Goal: Information Seeking & Learning: Learn about a topic

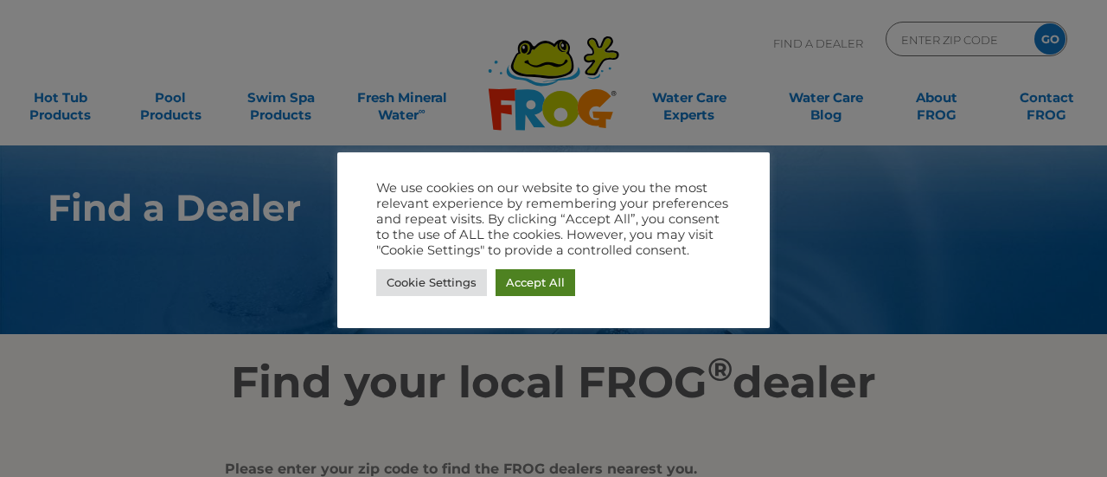
click at [538, 288] on link "Accept All" at bounding box center [536, 282] width 80 height 27
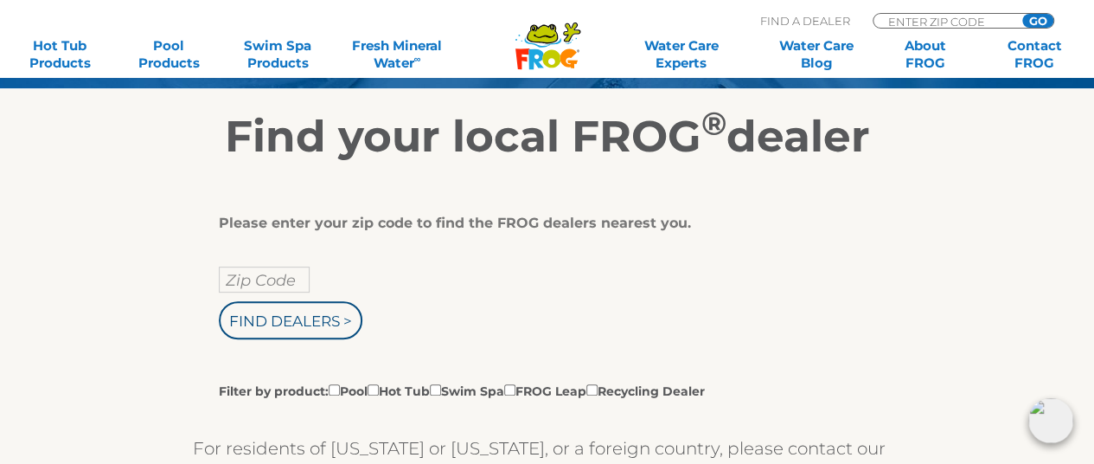
scroll to position [346, 0]
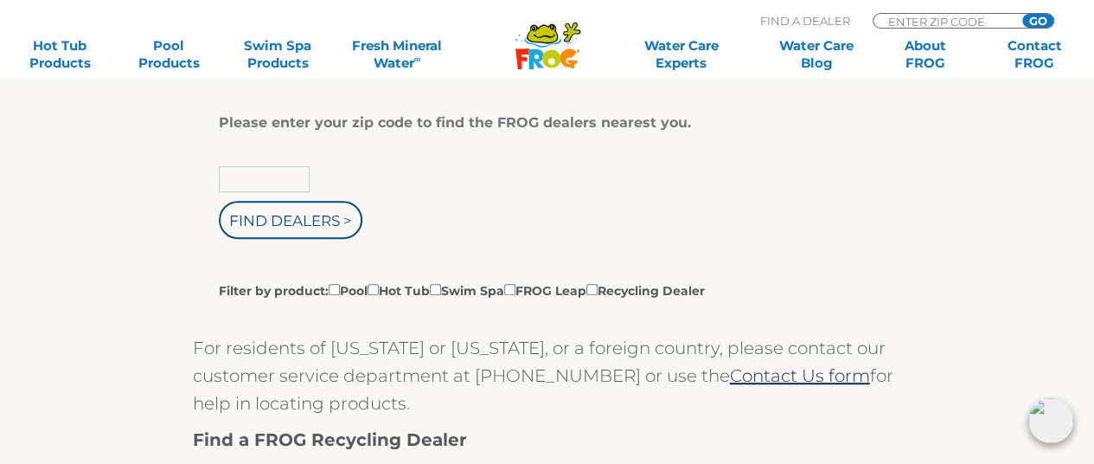
click at [265, 176] on input "text" at bounding box center [264, 179] width 91 height 26
type input "13329"
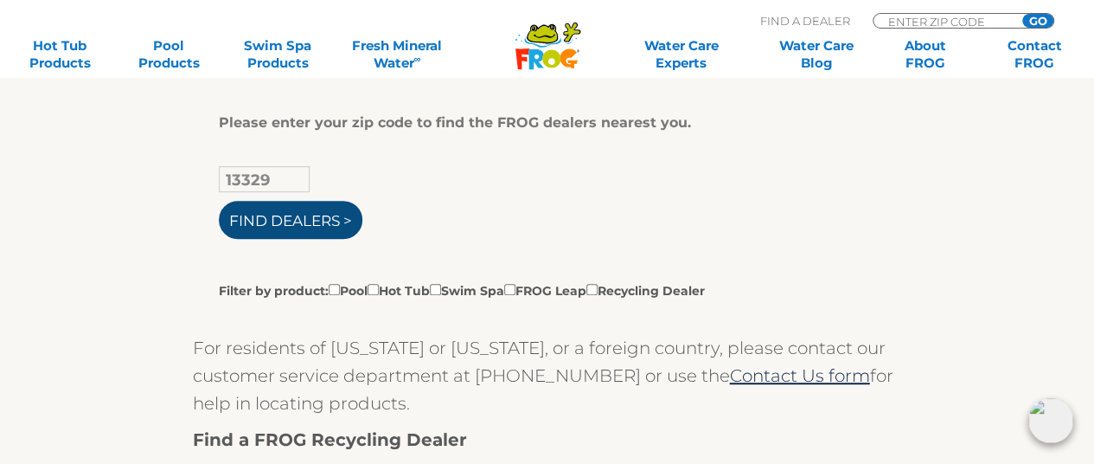
click at [274, 222] on input "Find Dealers >" at bounding box center [291, 220] width 144 height 38
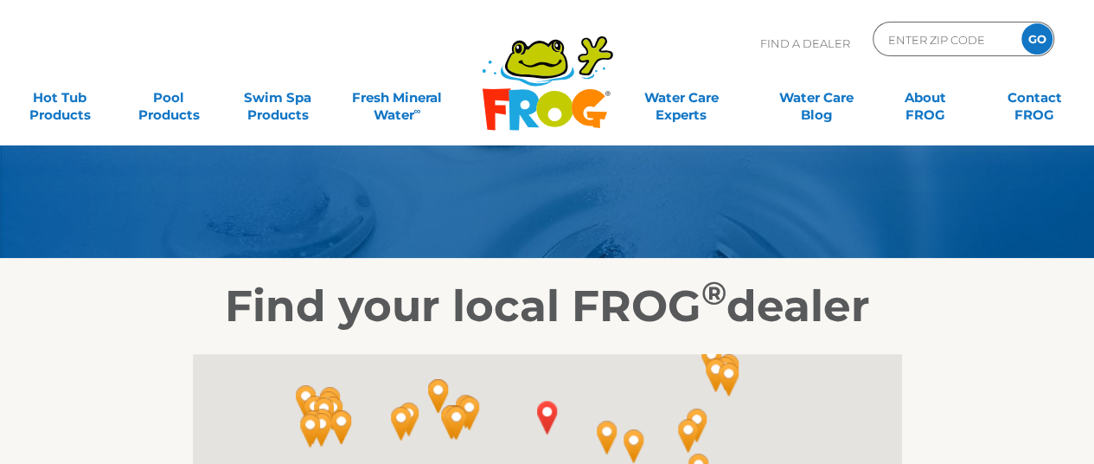
scroll to position [346, 0]
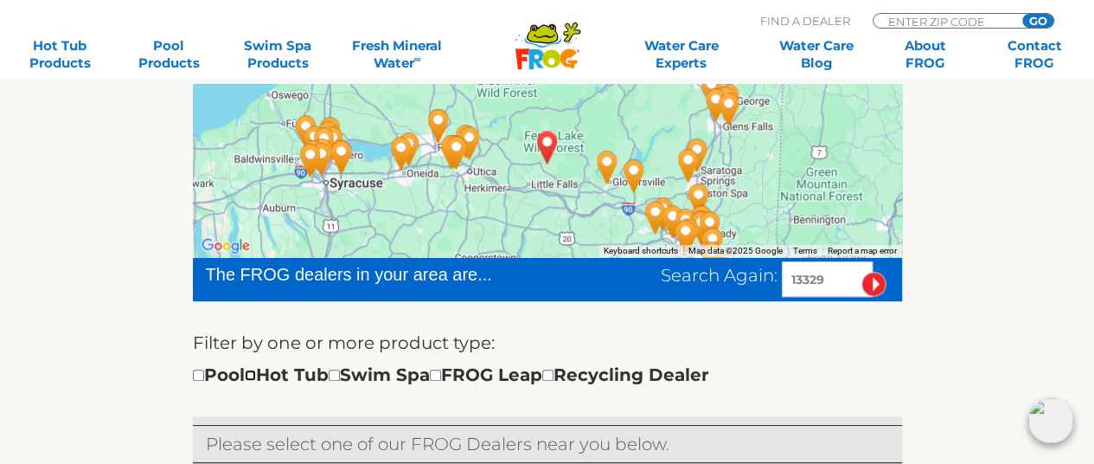
click at [256, 375] on input "checkbox" at bounding box center [250, 374] width 11 height 11
checkbox input "true"
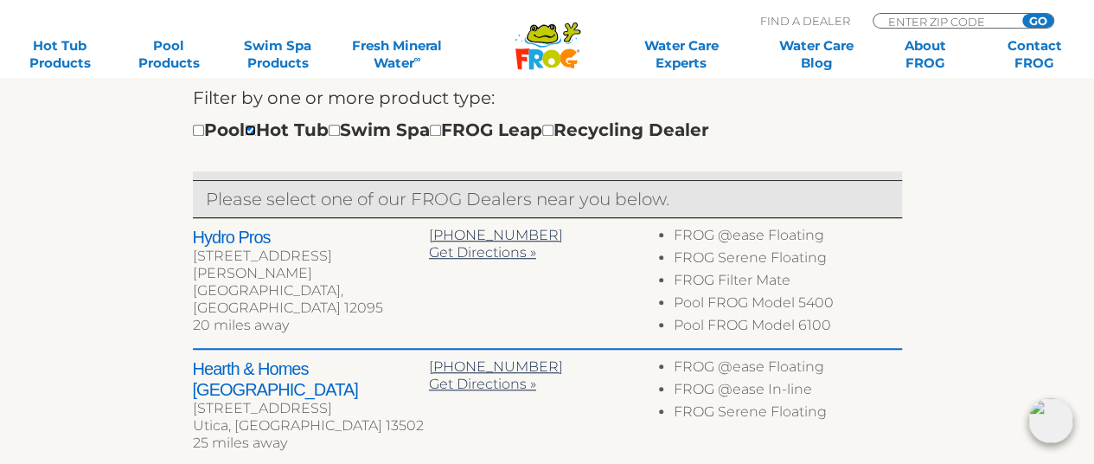
scroll to position [692, 0]
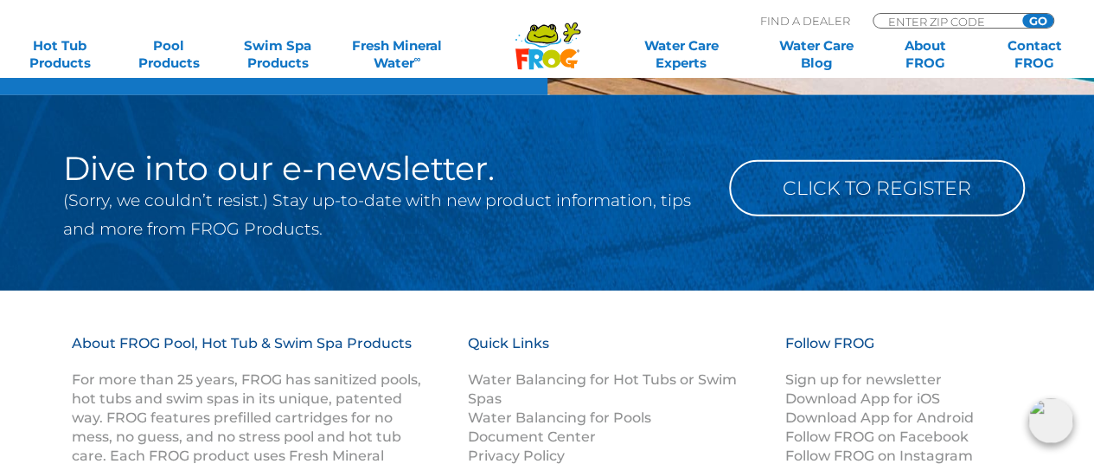
scroll to position [1901, 0]
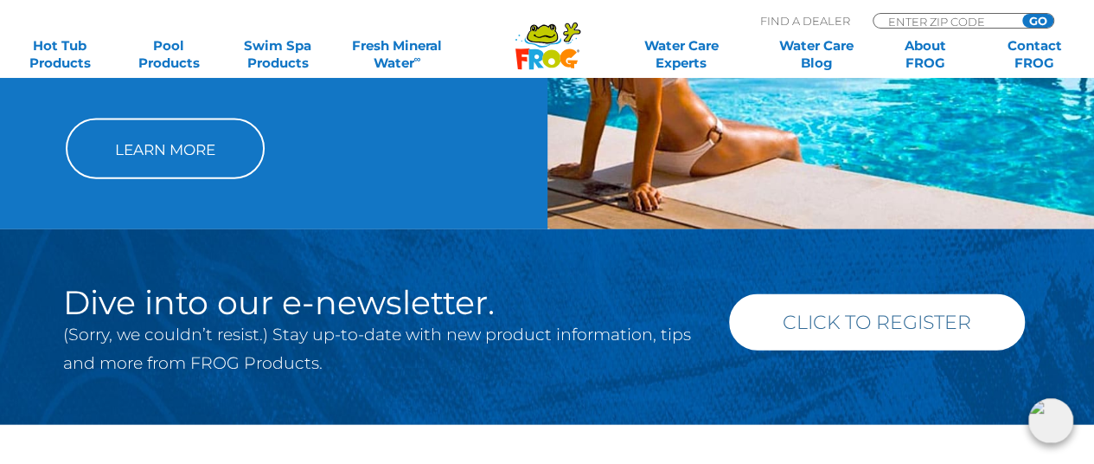
click at [846, 297] on link "Click to Register" at bounding box center [877, 322] width 296 height 56
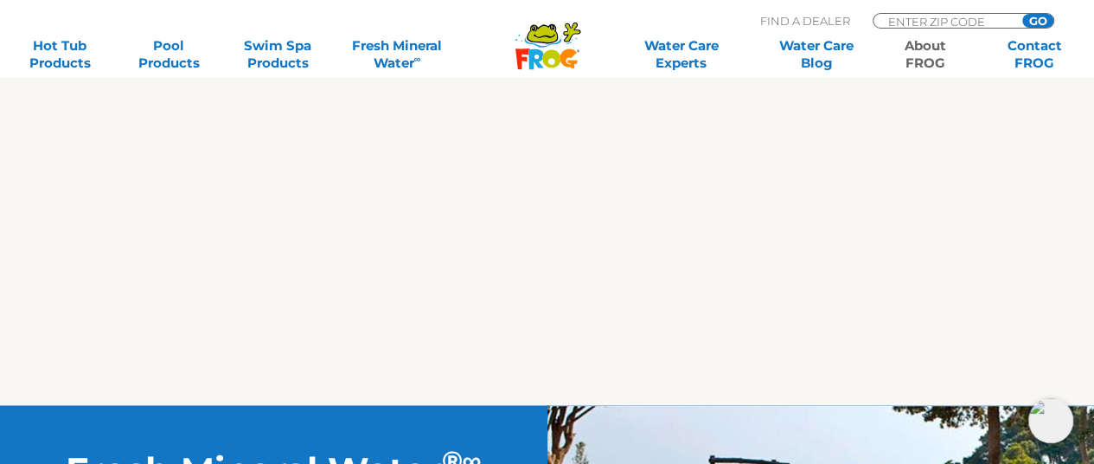
scroll to position [1125, 0]
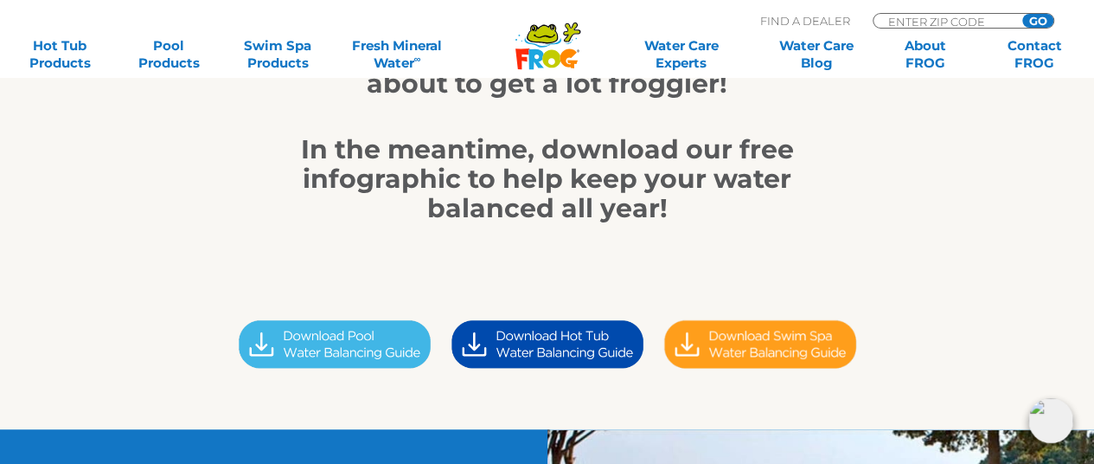
scroll to position [346, 0]
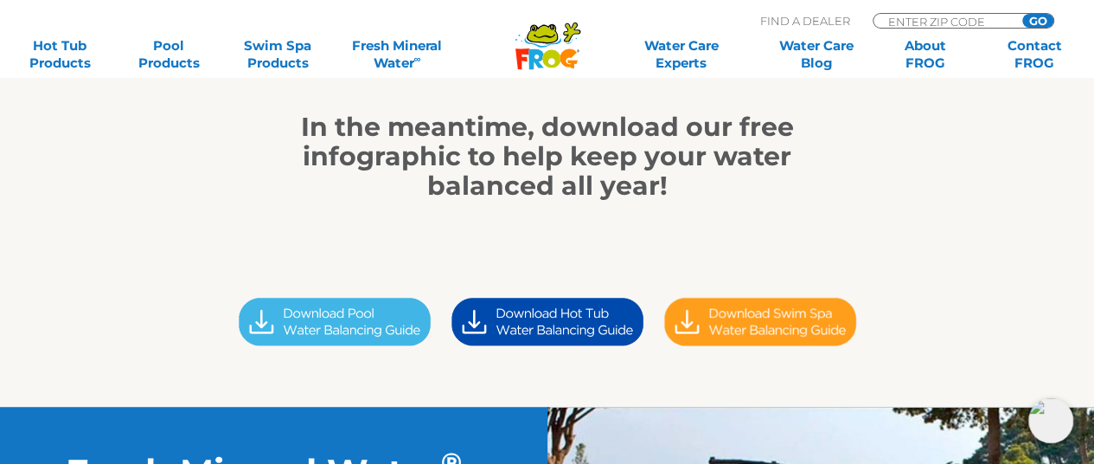
click at [551, 318] on img at bounding box center [547, 322] width 213 height 60
click at [557, 331] on img at bounding box center [547, 322] width 213 height 60
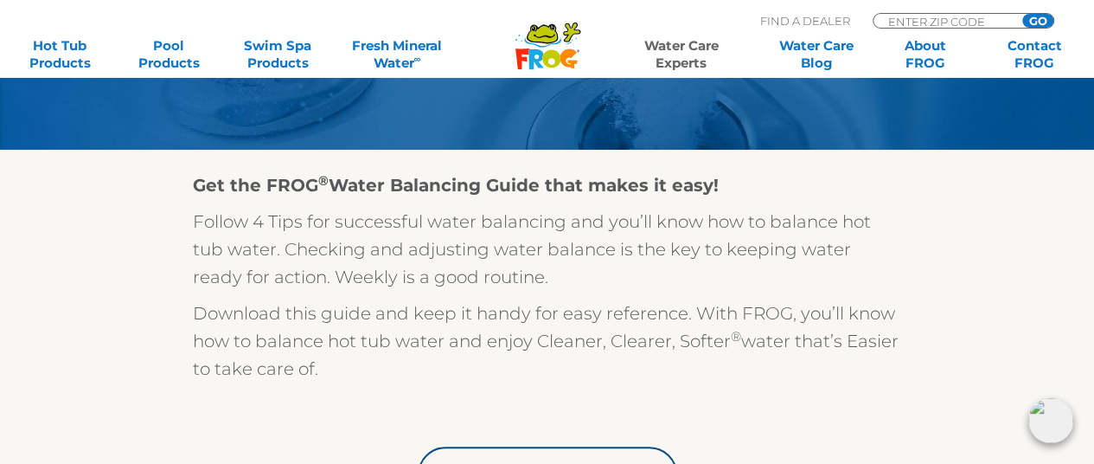
scroll to position [519, 0]
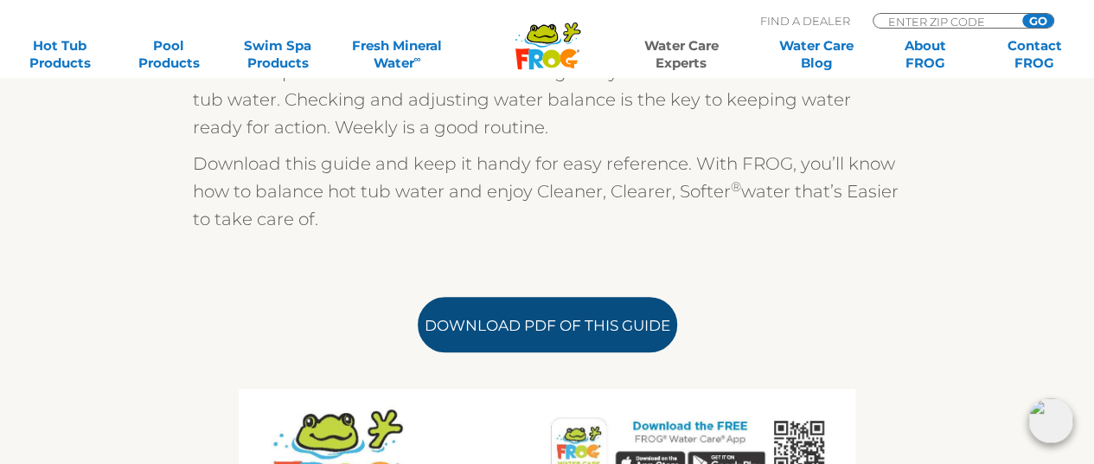
click at [505, 325] on link "Download PDF of this Guide" at bounding box center [548, 324] width 260 height 55
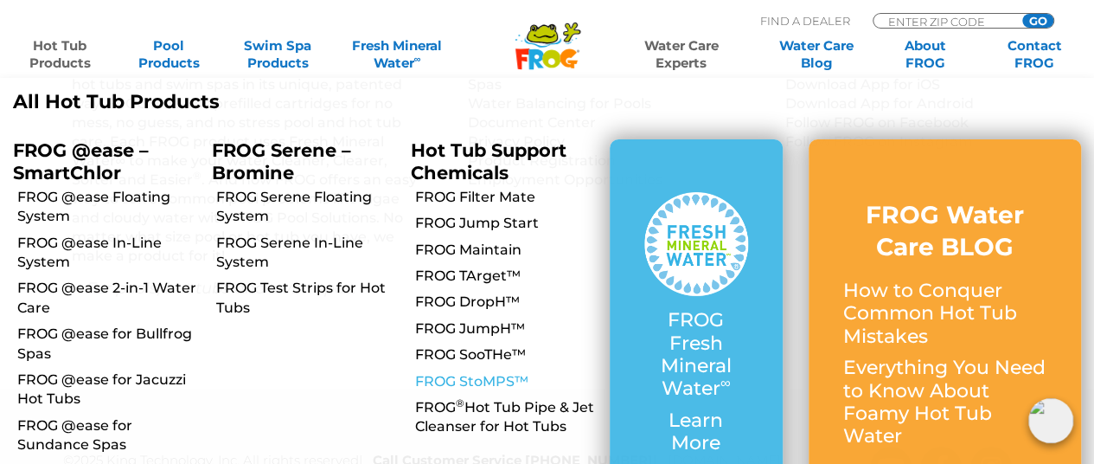
scroll to position [2754, 0]
click at [265, 197] on link "FROG Serene Floating System" at bounding box center [307, 207] width 182 height 39
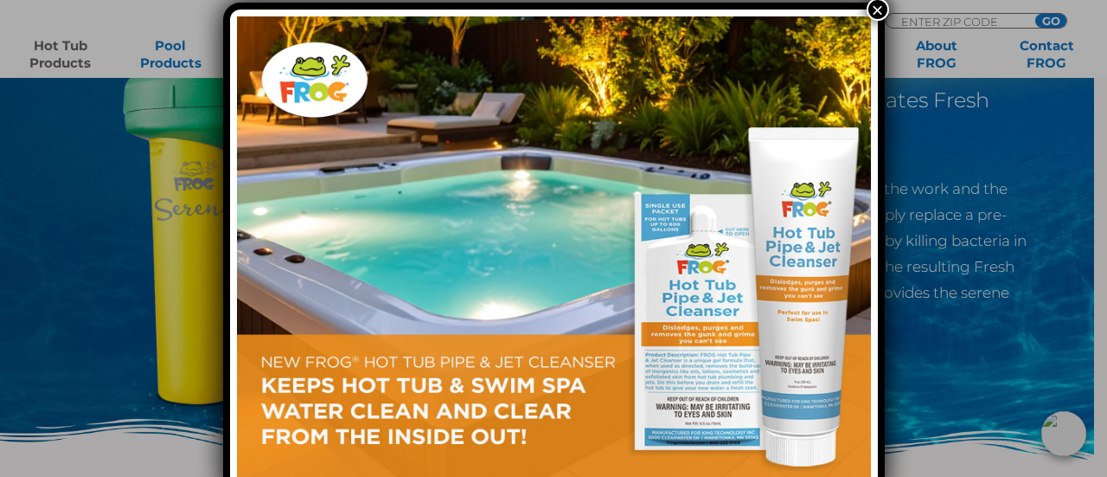
click at [884, 6] on button "×" at bounding box center [878, 9] width 22 height 22
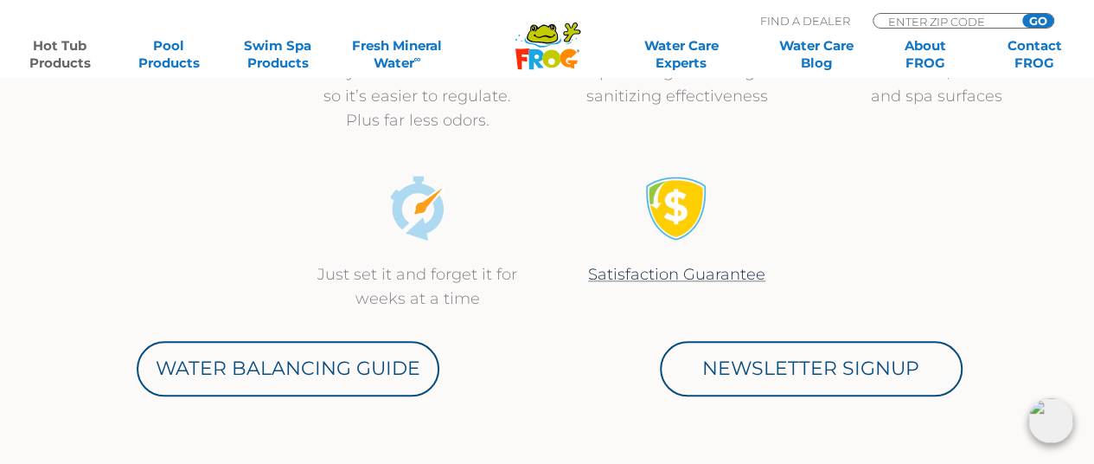
scroll to position [779, 0]
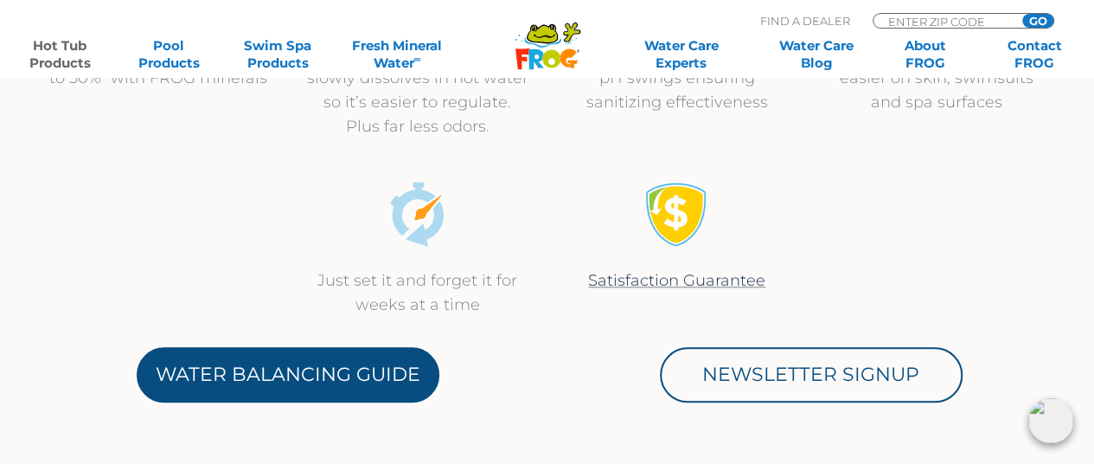
click at [291, 388] on link "Water Balancing Guide" at bounding box center [288, 374] width 303 height 55
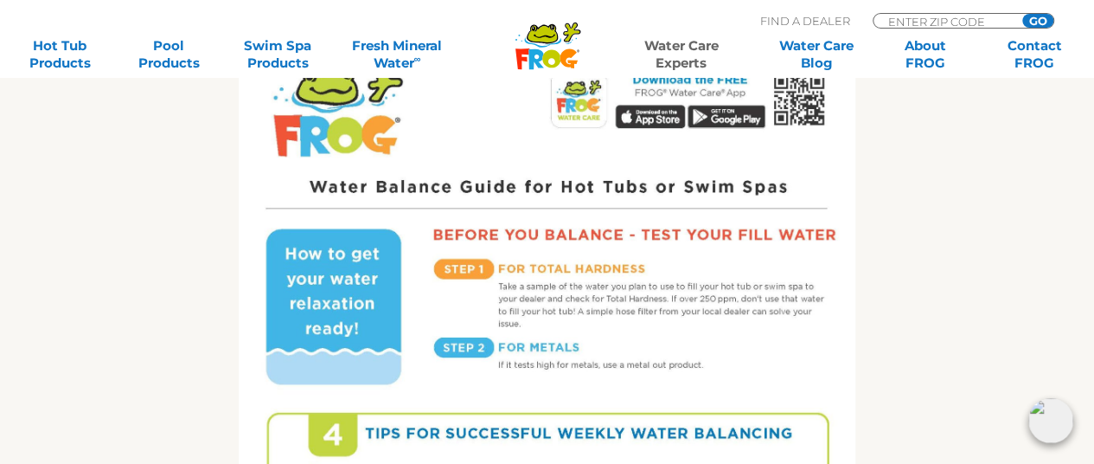
scroll to position [1125, 0]
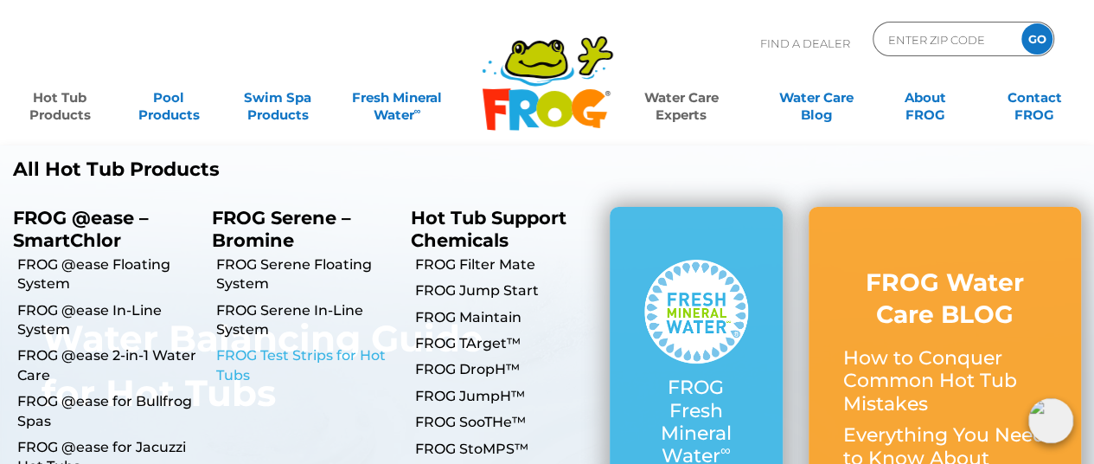
click at [261, 356] on link "FROG Test Strips for Hot Tubs" at bounding box center [307, 365] width 182 height 39
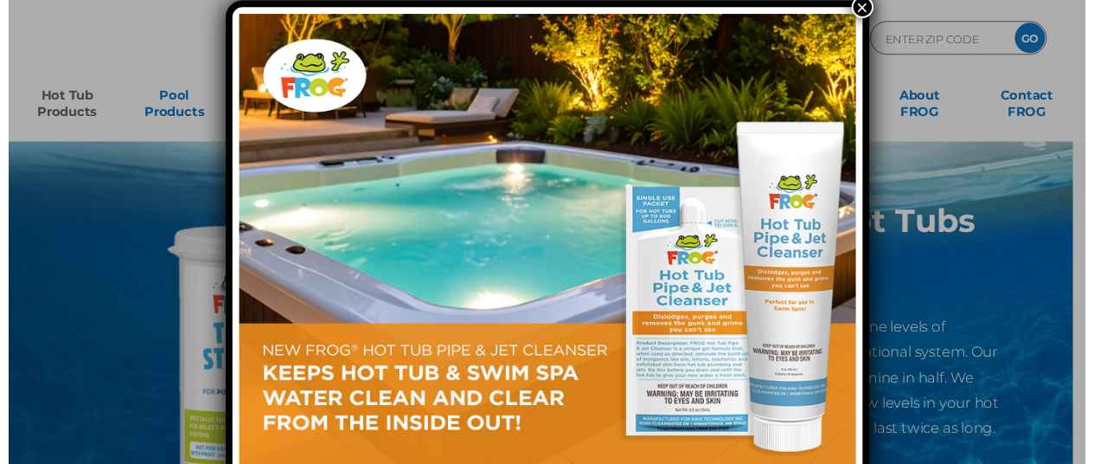
scroll to position [24, 0]
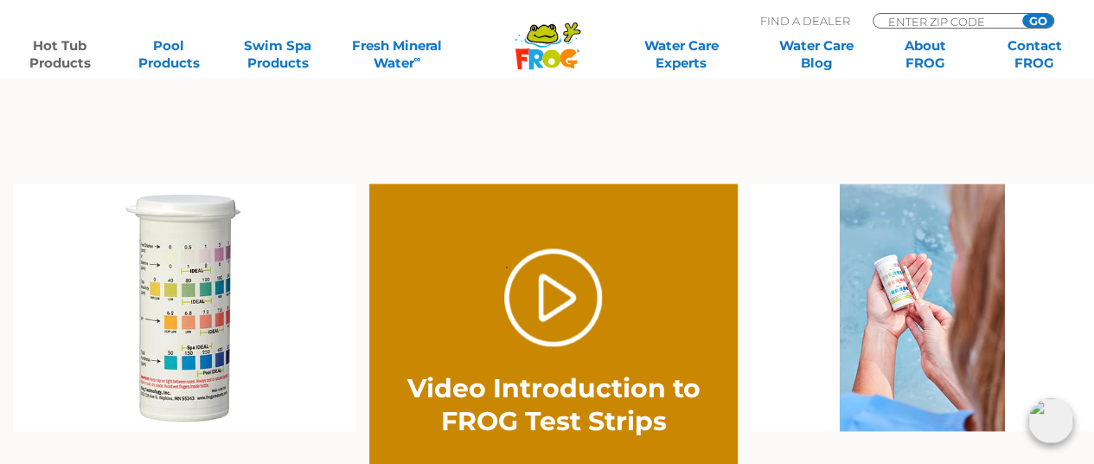
scroll to position [1125, 0]
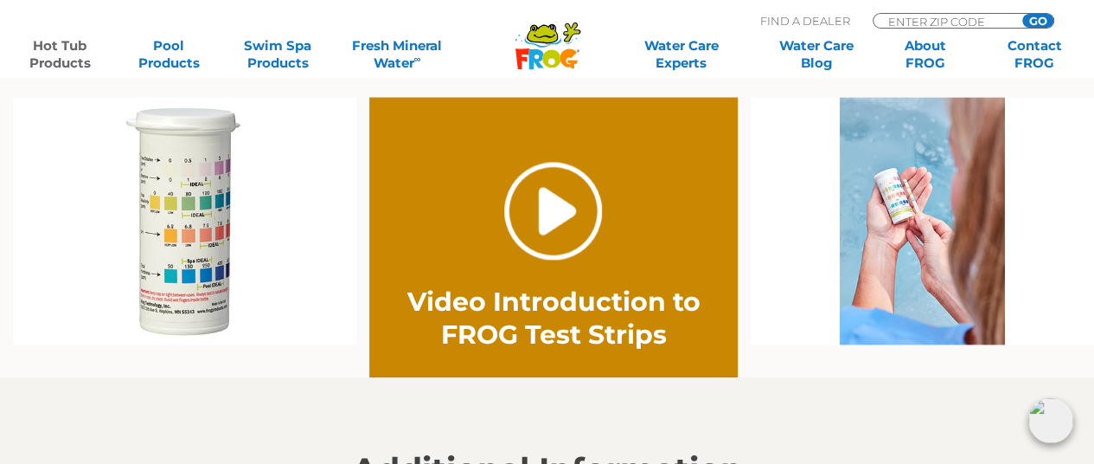
click at [576, 219] on link "." at bounding box center [553, 211] width 98 height 98
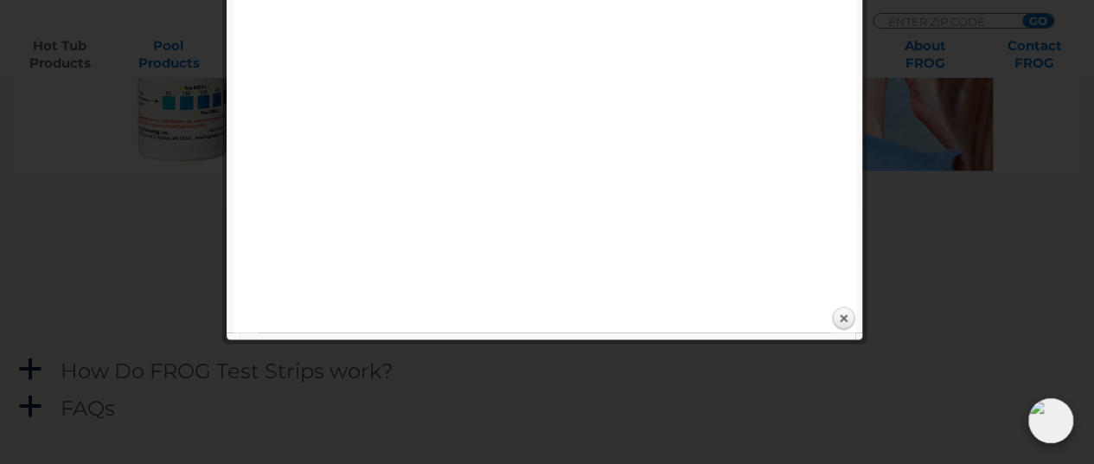
scroll to position [1298, 0]
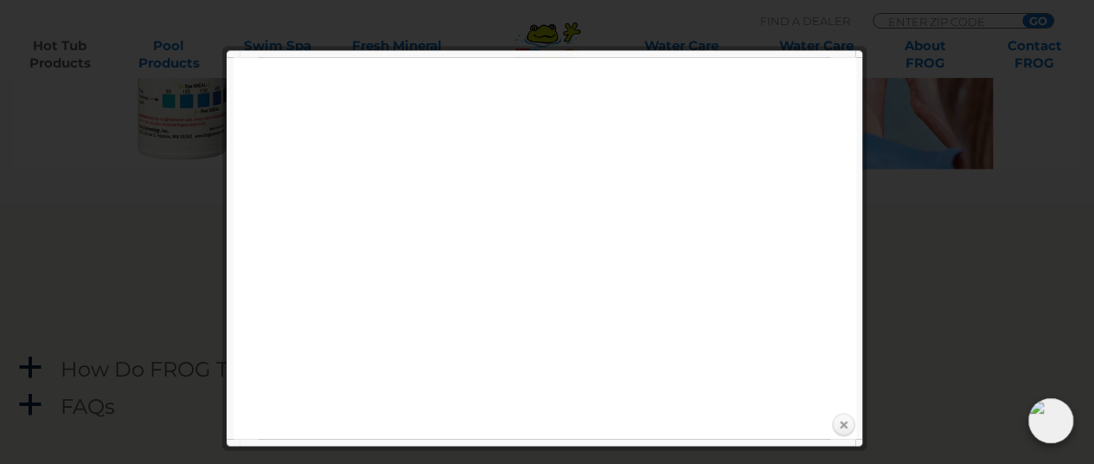
click at [849, 430] on link "Close" at bounding box center [843, 425] width 26 height 26
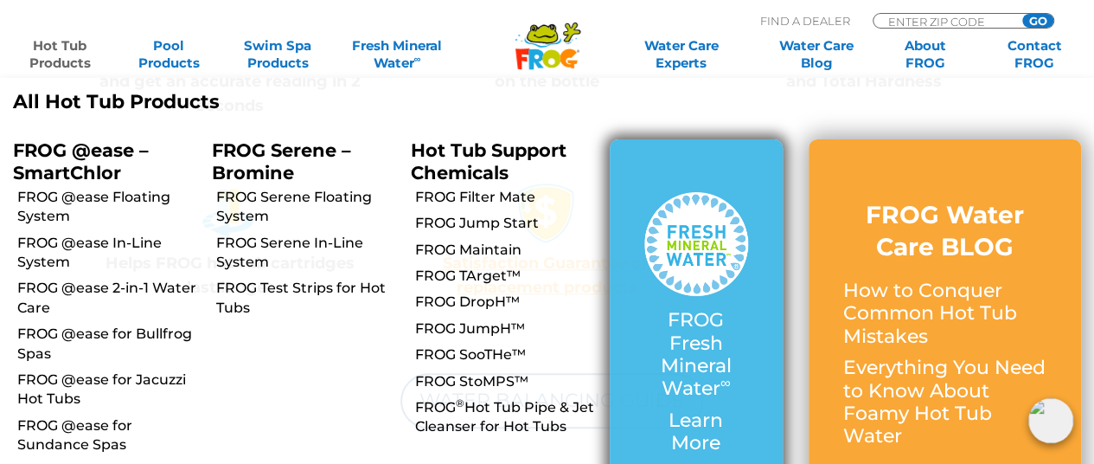
scroll to position [692, 0]
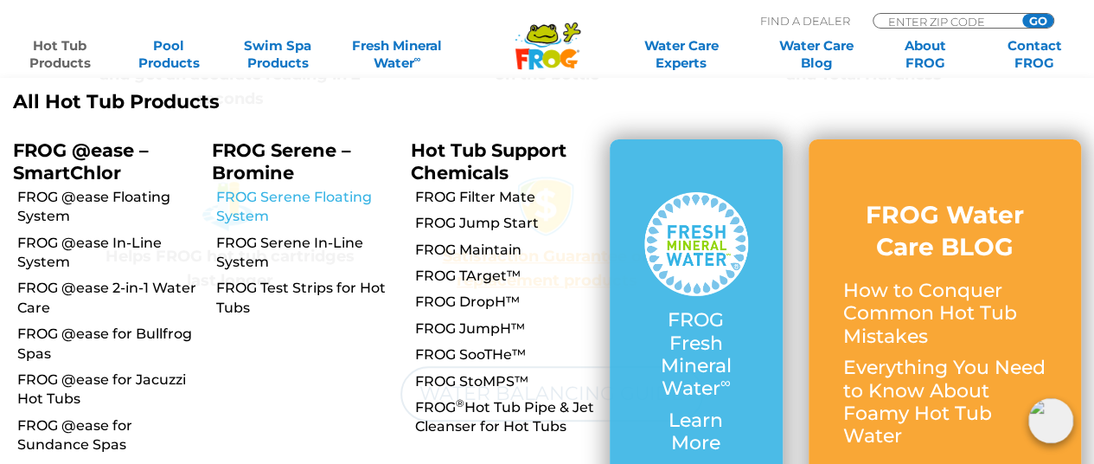
click at [240, 222] on link "FROG Serene Floating System" at bounding box center [307, 207] width 182 height 39
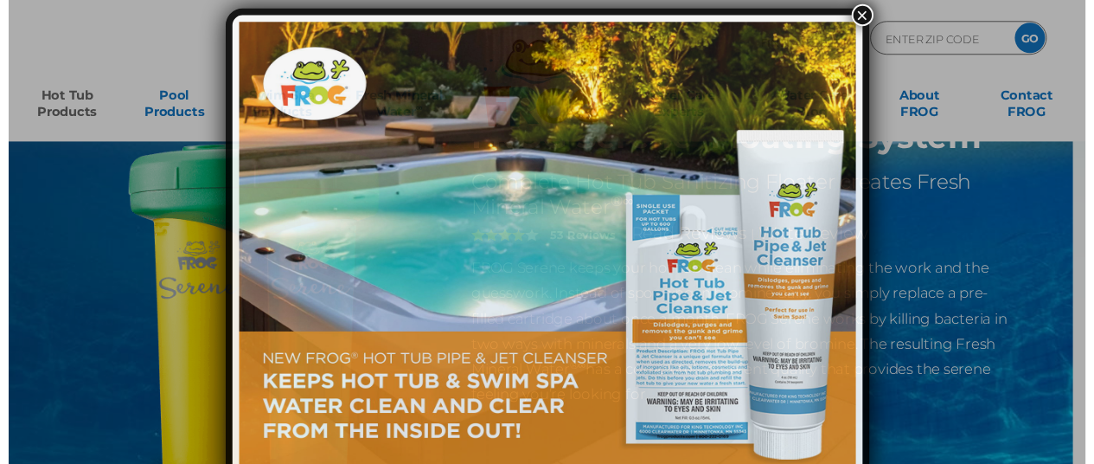
scroll to position [10, 0]
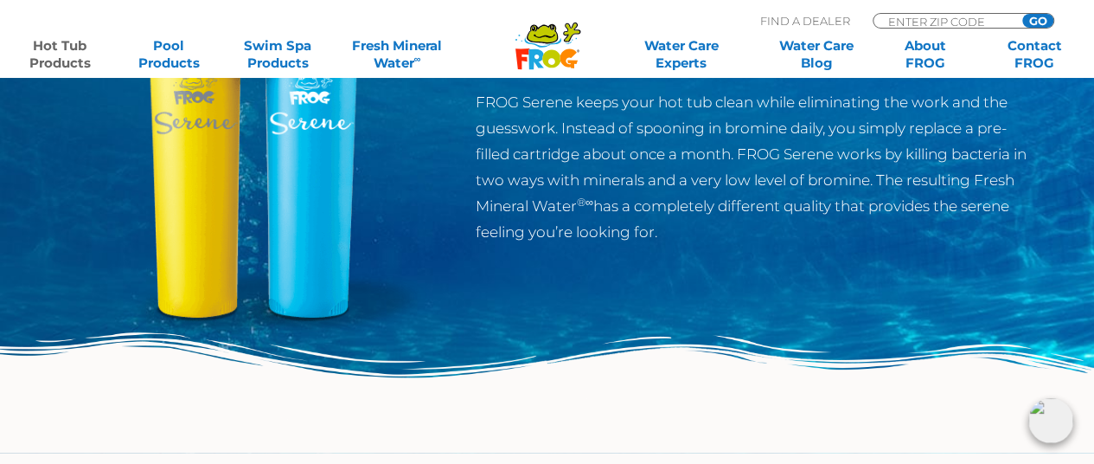
scroll to position [0, 0]
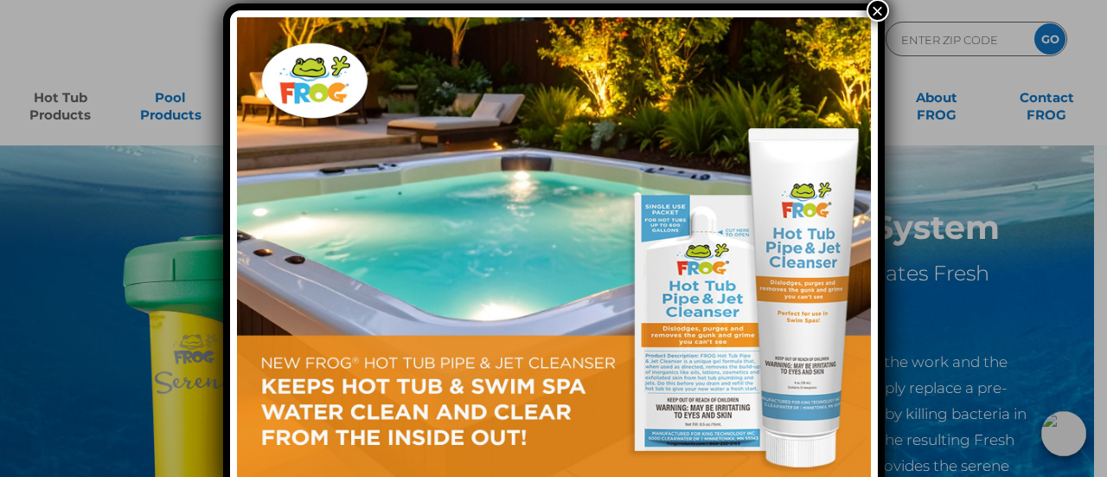
click at [880, 12] on button "×" at bounding box center [878, 10] width 22 height 22
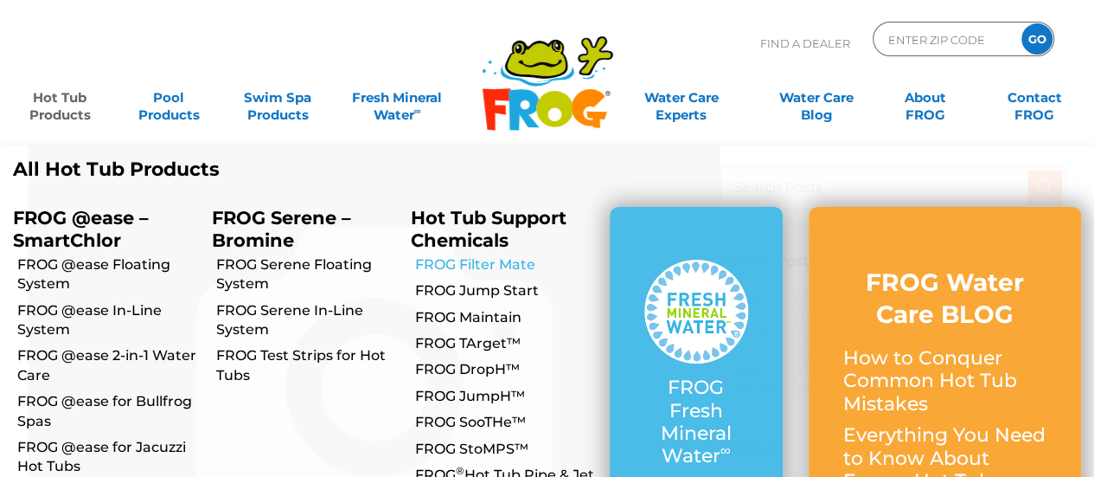
click at [452, 266] on link "FROG Filter Mate" at bounding box center [506, 264] width 182 height 19
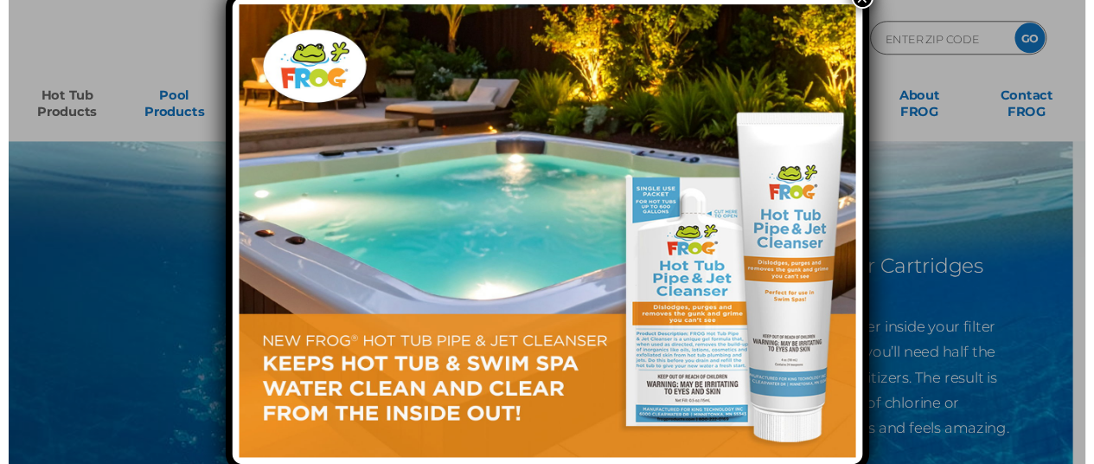
scroll to position [22, 0]
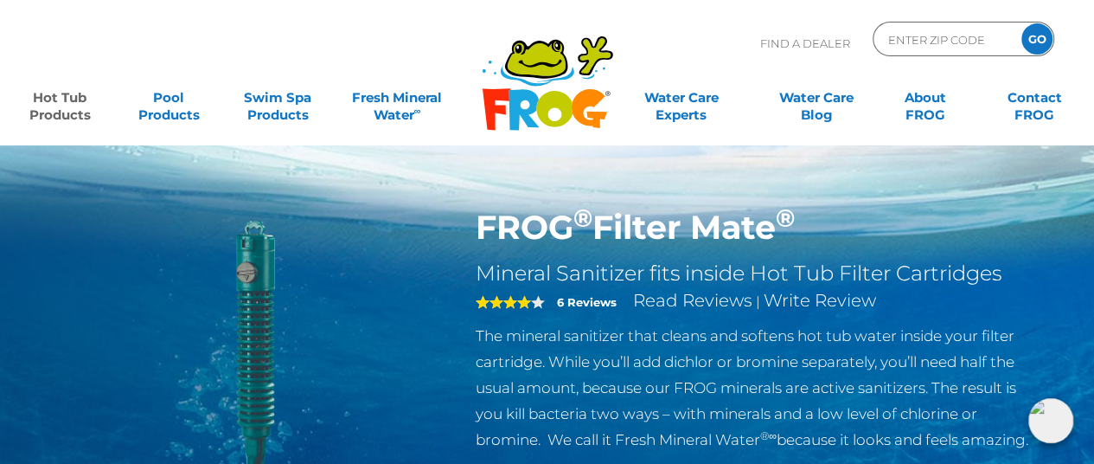
scroll to position [173, 0]
